Goal: Find specific page/section: Find specific page/section

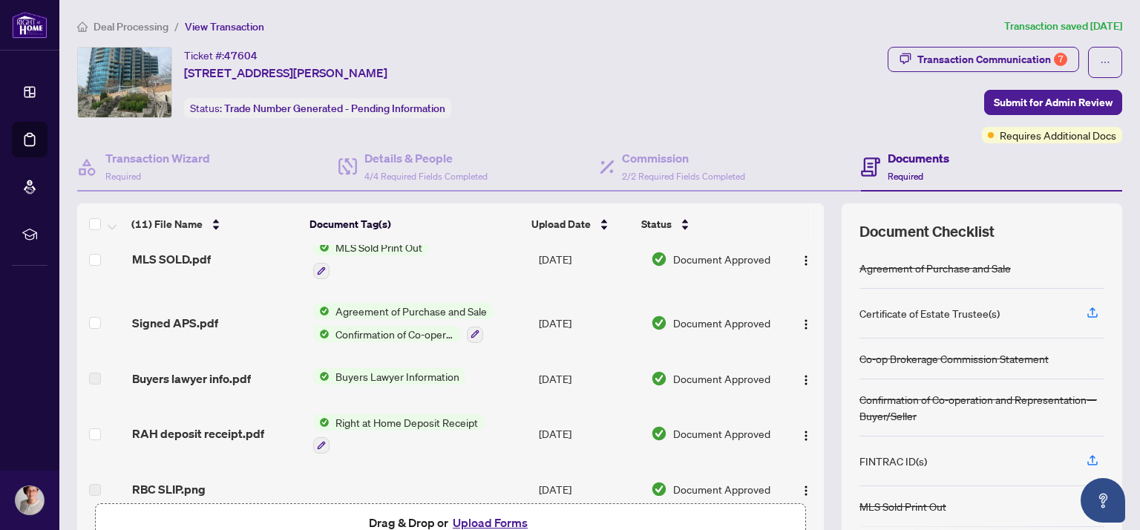
click at [912, 156] on h4 "Documents" at bounding box center [918, 158] width 62 height 18
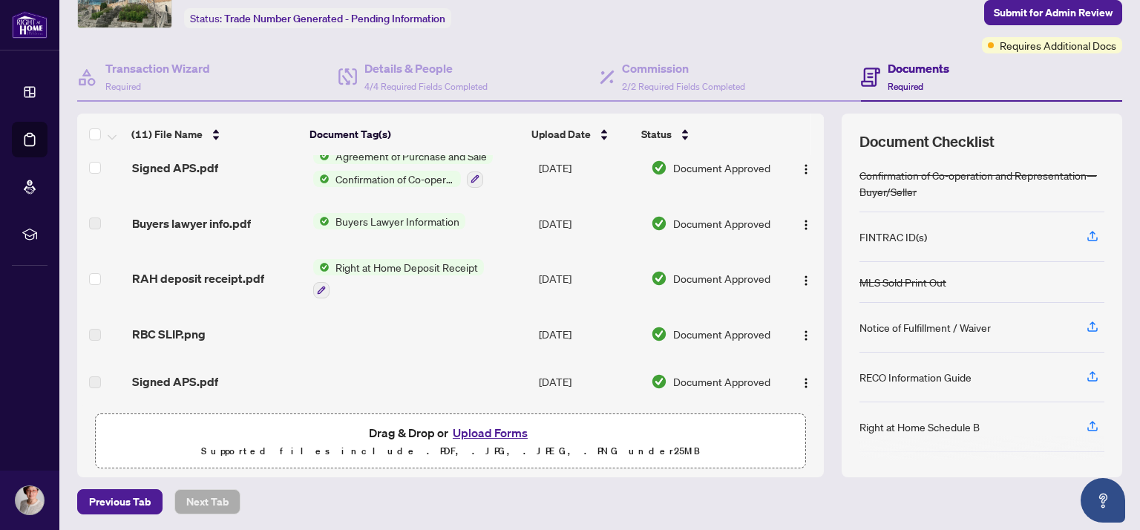
scroll to position [157, 0]
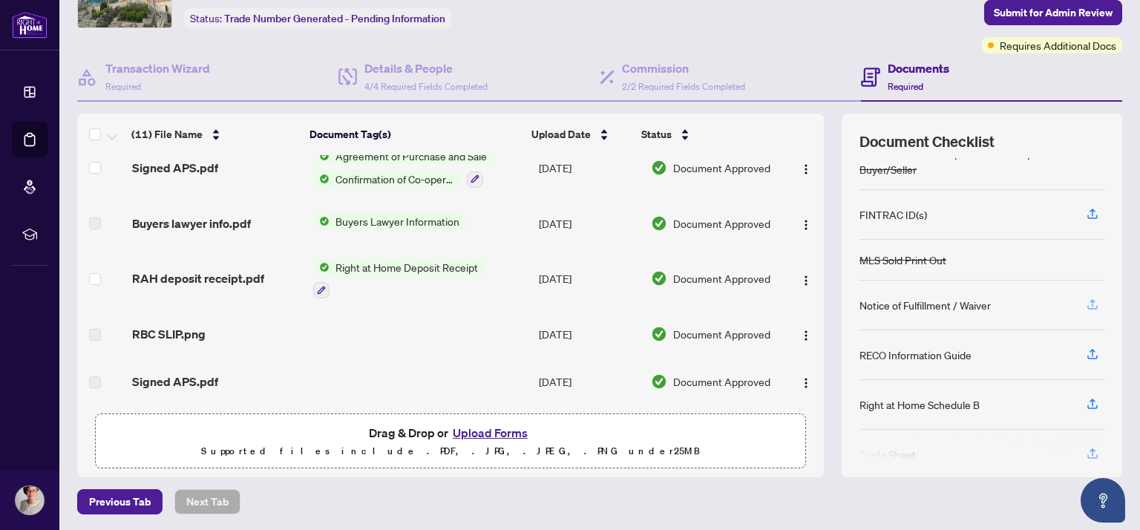
click at [1089, 299] on icon "button" at bounding box center [1092, 302] width 6 height 7
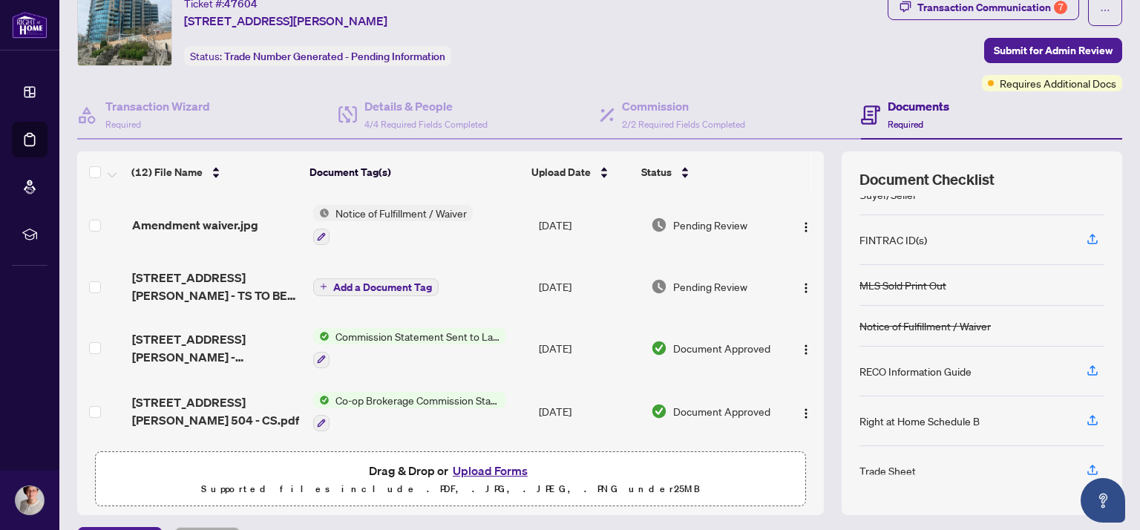
scroll to position [78, 0]
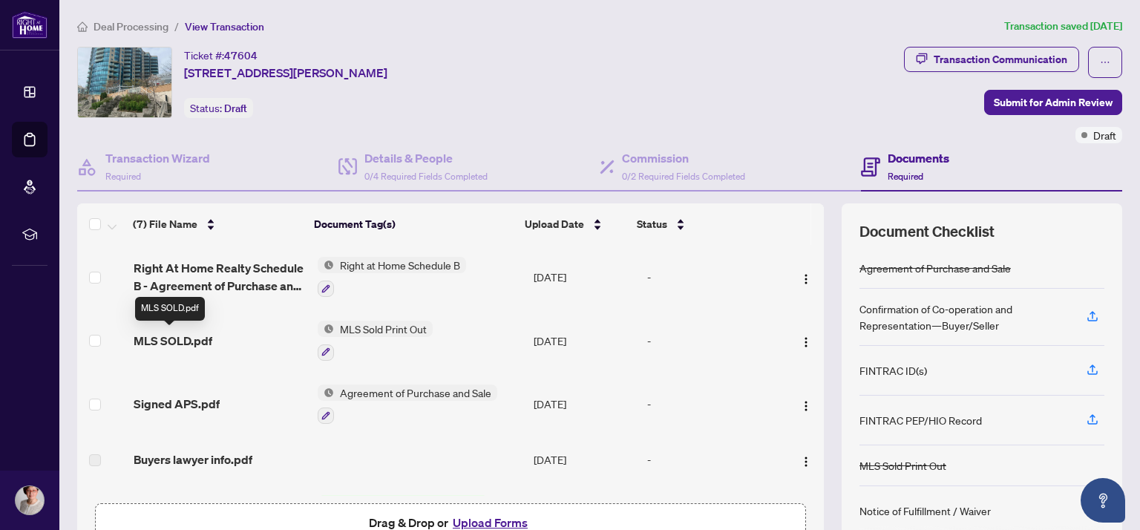
click at [163, 337] on span "MLS SOLD.pdf" at bounding box center [173, 341] width 79 height 18
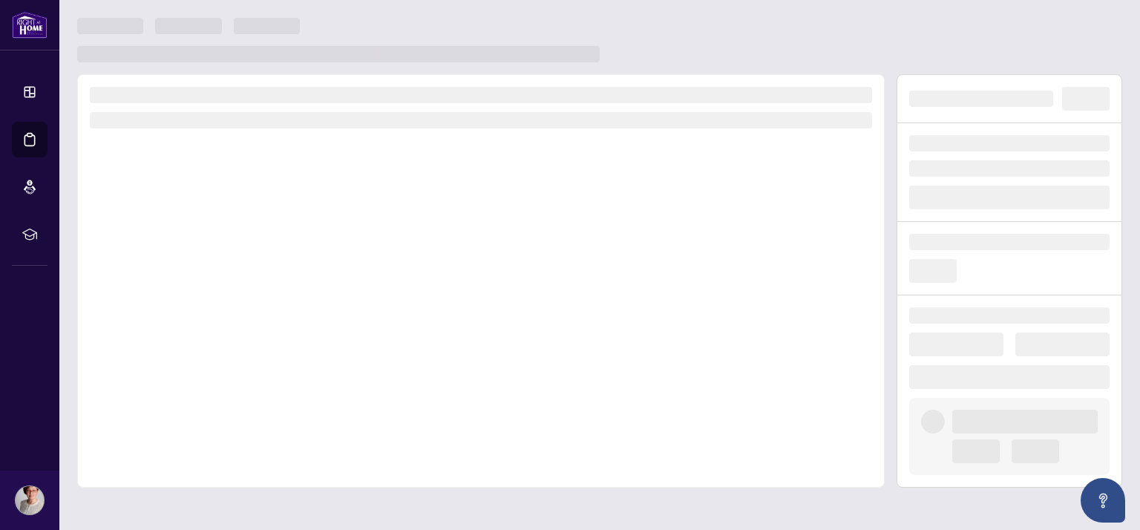
click at [163, 337] on div at bounding box center [480, 280] width 807 height 413
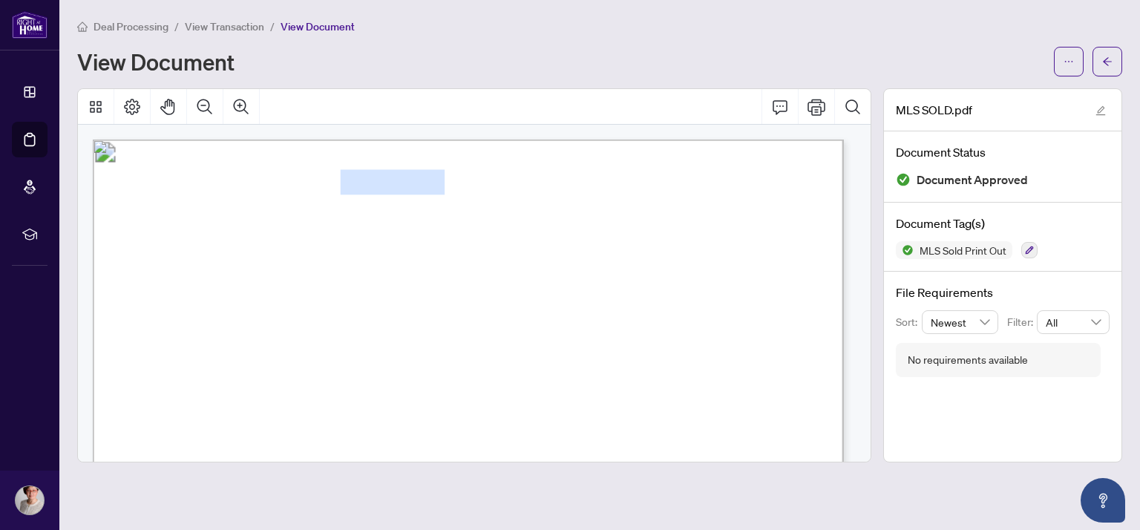
drag, startPoint x: 442, startPoint y: 179, endPoint x: 346, endPoint y: 185, distance: 96.6
click at [346, 185] on span "Listing S12147962 MLS® Data Information" at bounding box center [468, 183] width 387 height 24
copy span "S12147962"
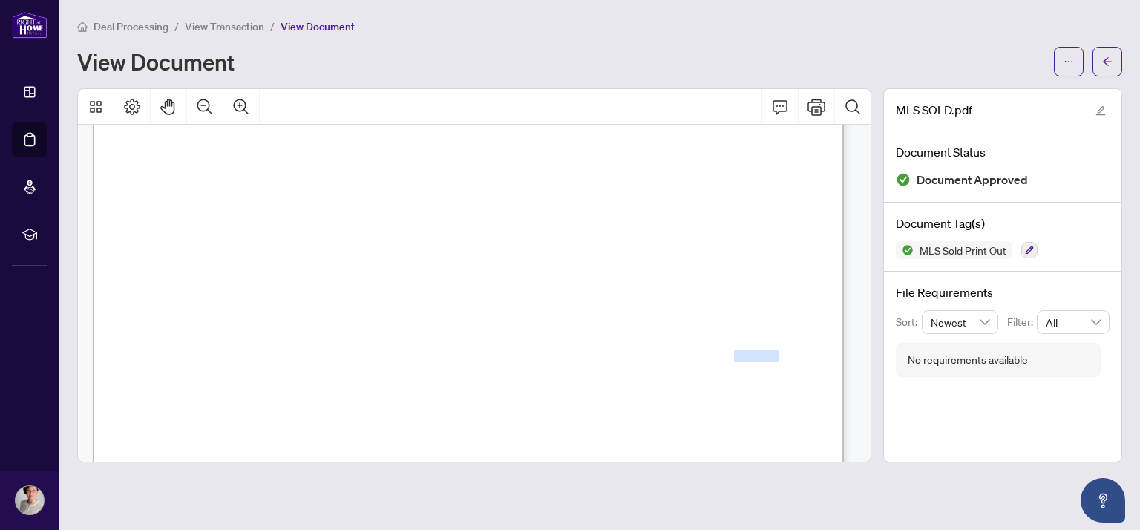
drag, startPoint x: 733, startPoint y: 355, endPoint x: 755, endPoint y: 364, distance: 24.0
copy span "Chynnyk"
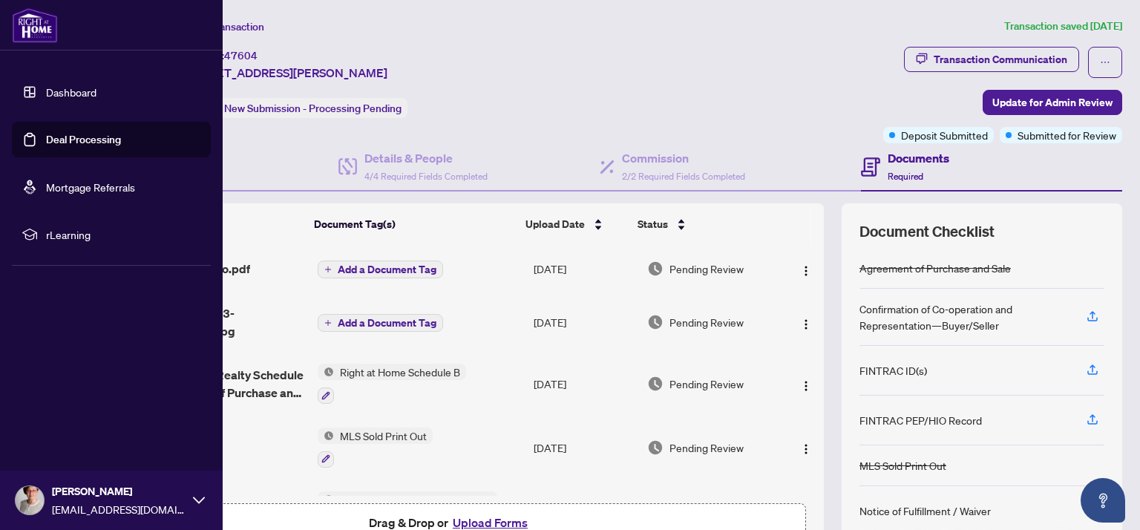
click at [66, 93] on link "Dashboard" at bounding box center [71, 91] width 50 height 13
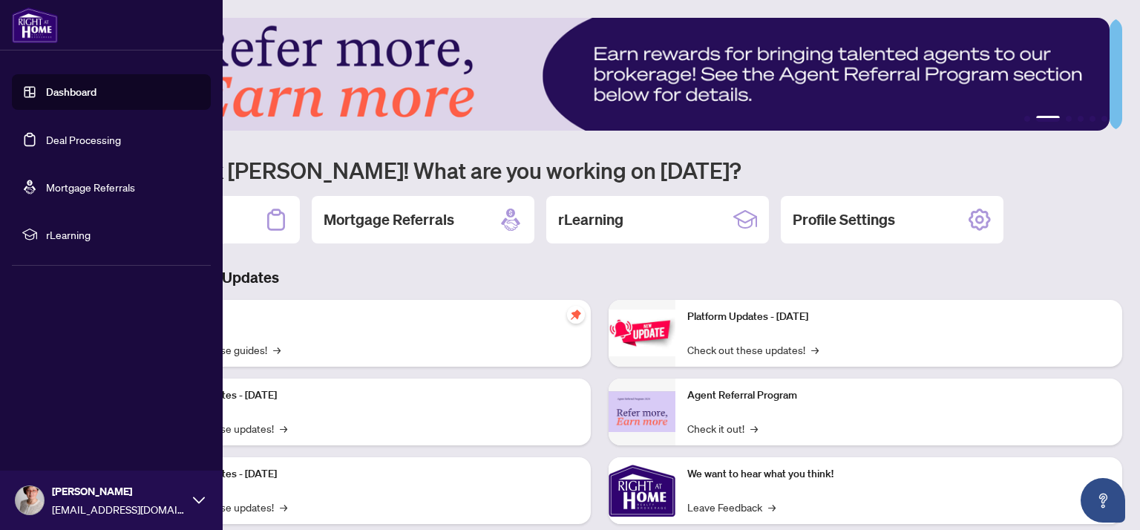
click at [73, 234] on span "rLearning" at bounding box center [123, 234] width 154 height 16
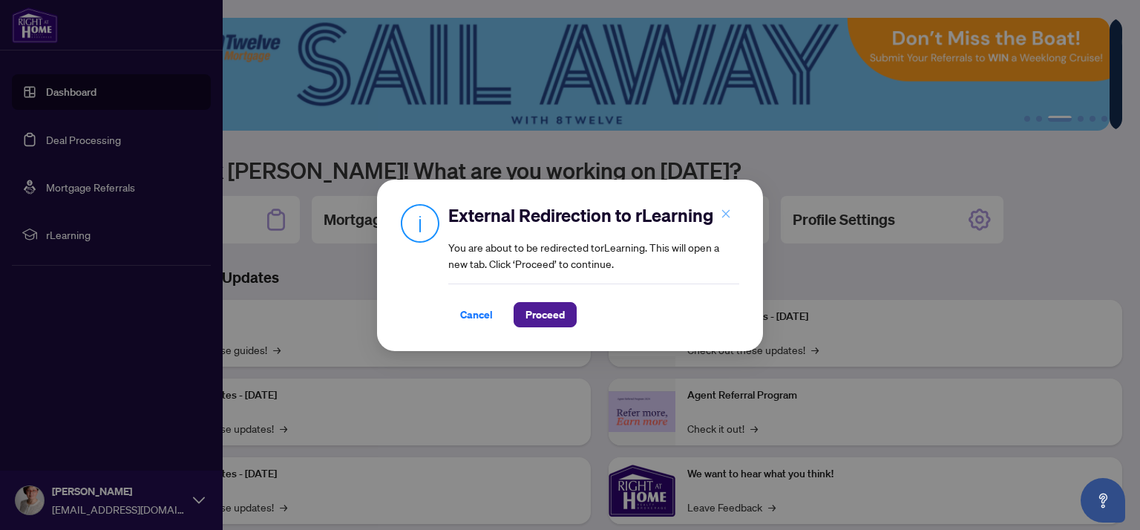
click at [723, 214] on icon "close" at bounding box center [725, 213] width 10 height 10
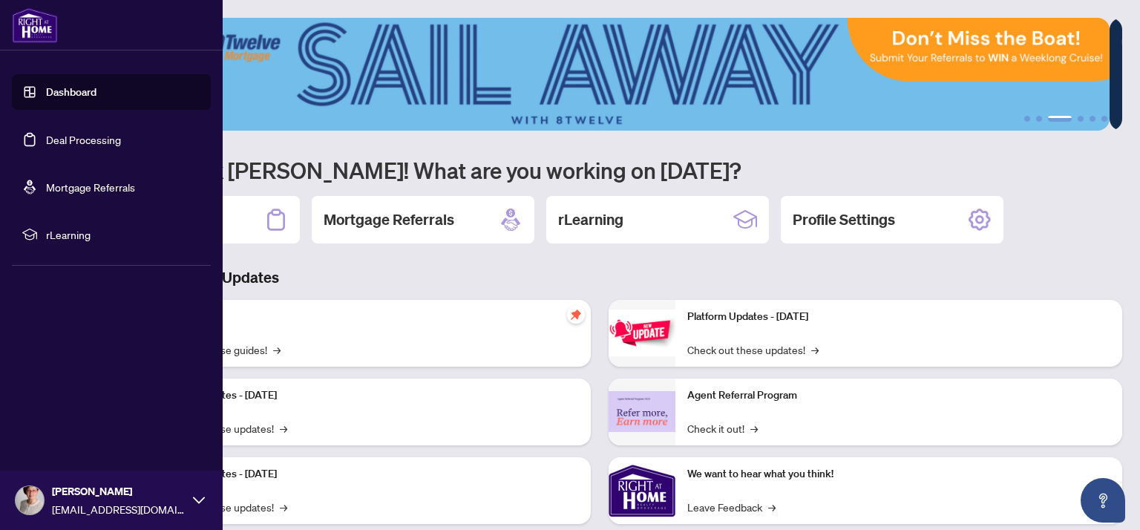
click at [1076, 204] on div "Deal Processing Mortgage Referrals rLearning Profile Settings" at bounding box center [599, 219] width 1045 height 47
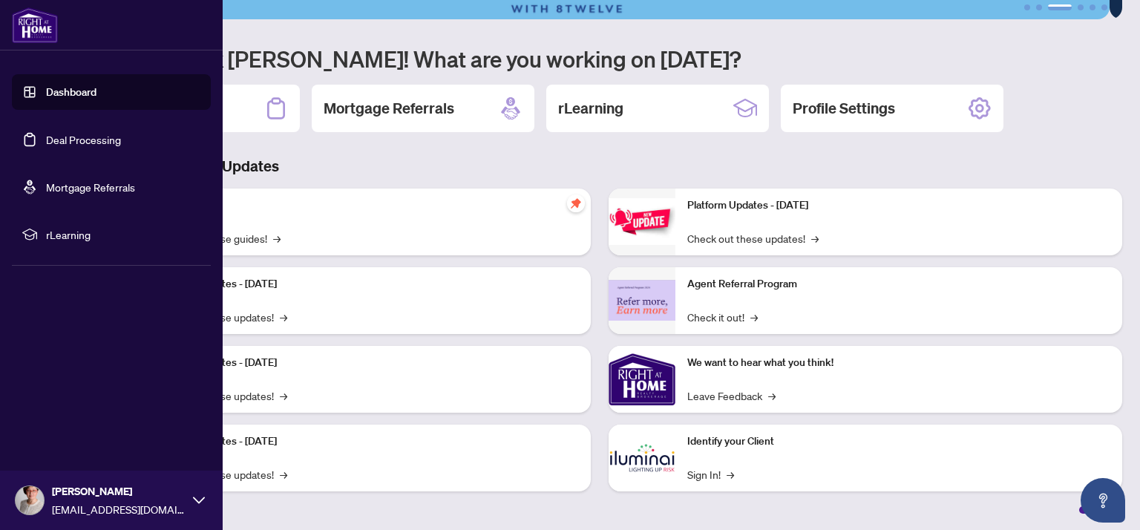
click at [28, 504] on img at bounding box center [30, 500] width 28 height 28
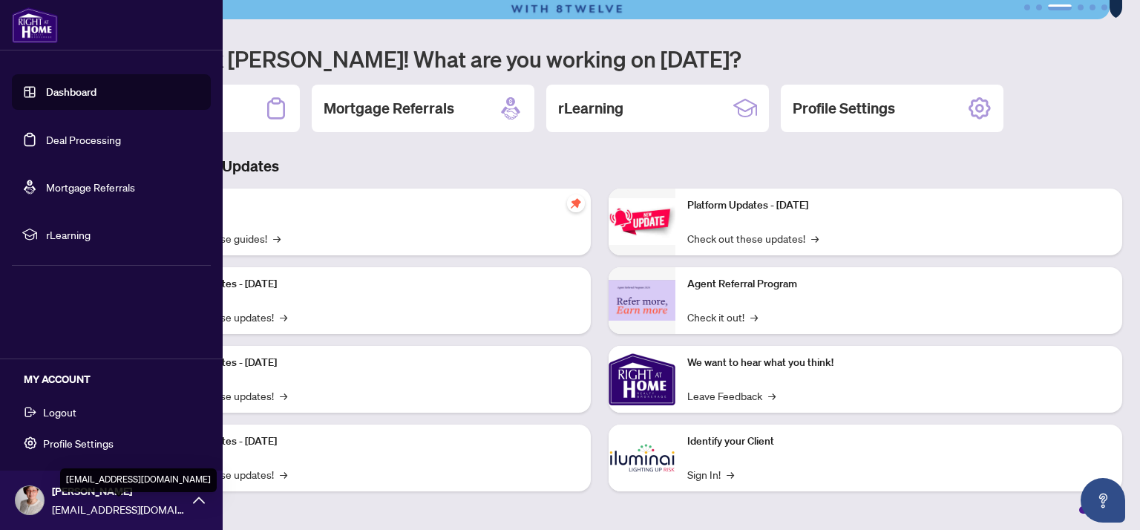
click at [76, 504] on span "[EMAIL_ADDRESS][DOMAIN_NAME]" at bounding box center [119, 509] width 134 height 16
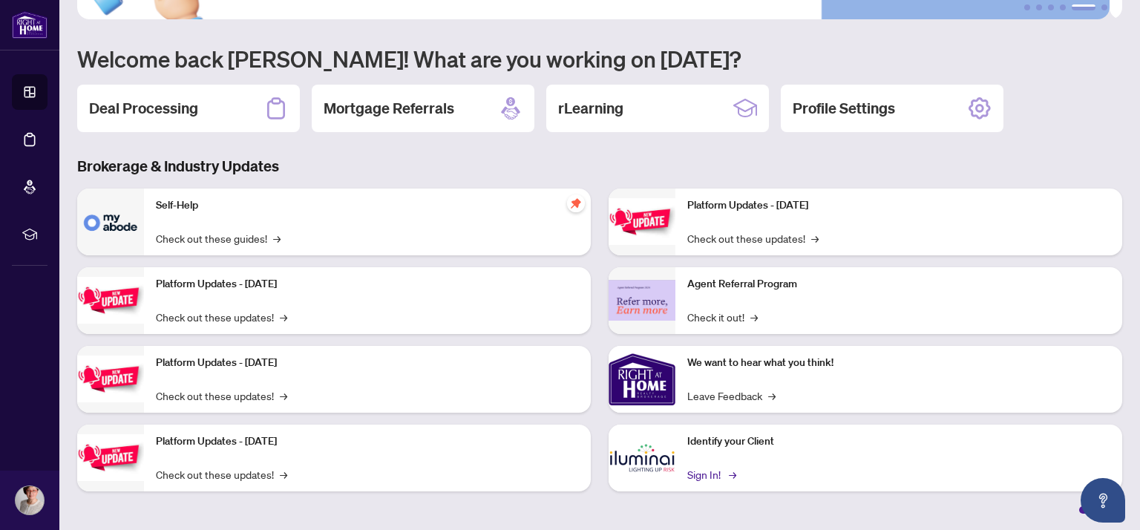
click at [703, 476] on link "Sign In! →" at bounding box center [710, 474] width 47 height 16
